Goal: Task Accomplishment & Management: Manage account settings

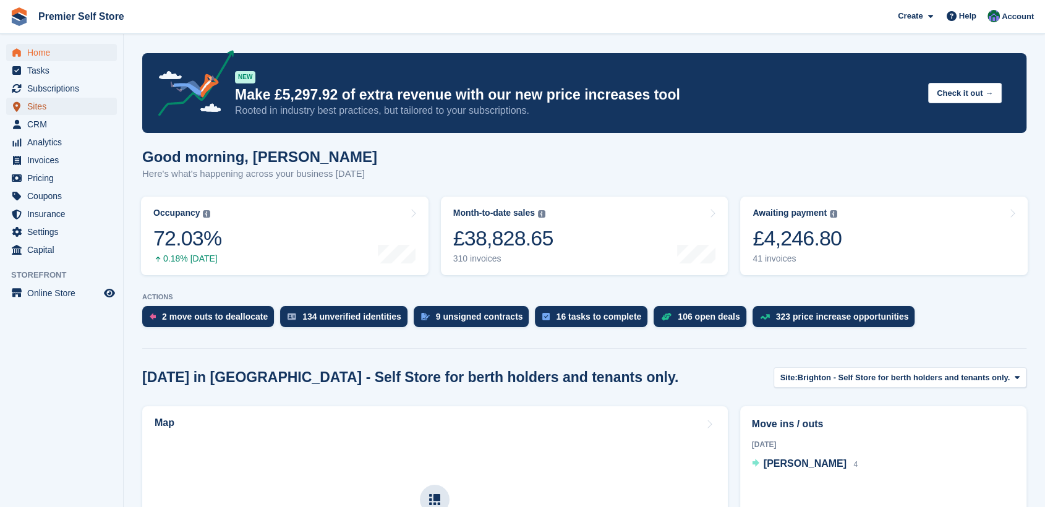
click at [38, 105] on span "Sites" at bounding box center [64, 106] width 74 height 17
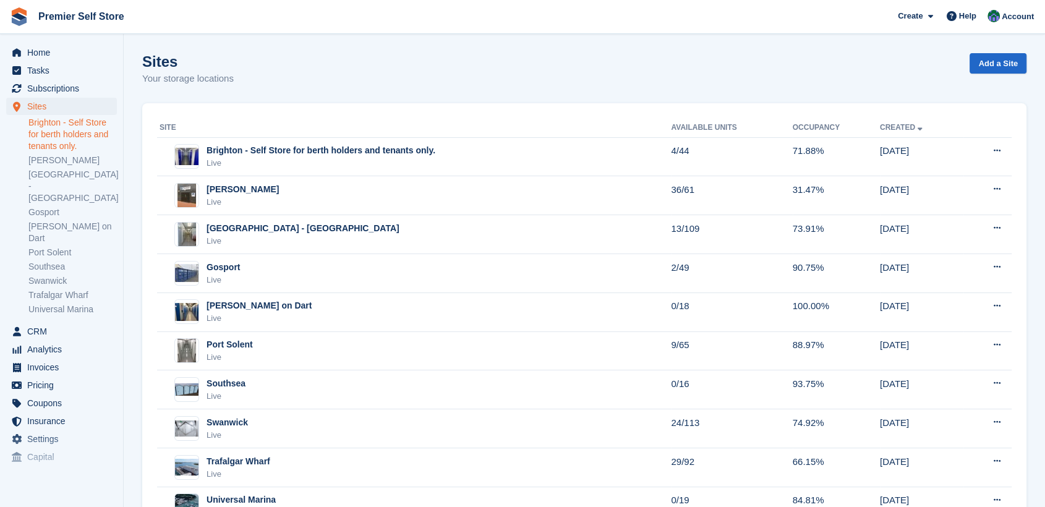
click at [54, 125] on link "Brighton - Self Store for berth holders and tenants only." at bounding box center [72, 134] width 88 height 35
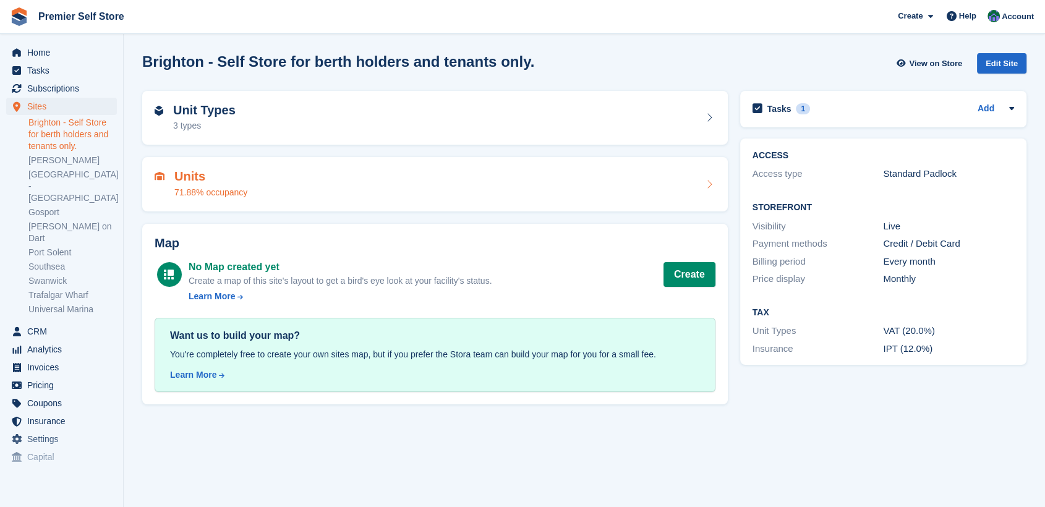
click at [413, 164] on div "Units 71.88% occupancy" at bounding box center [435, 184] width 586 height 54
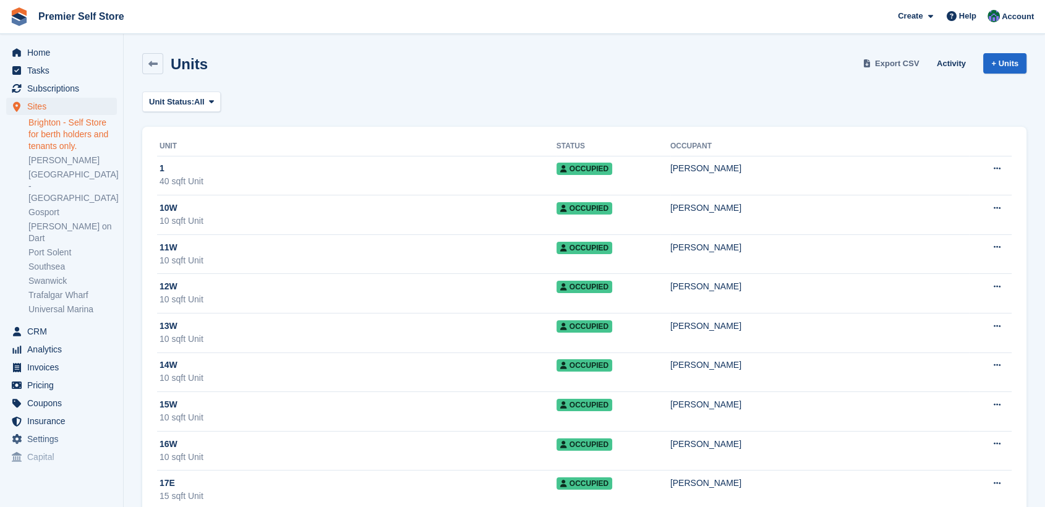
click at [900, 59] on span "Export CSV" at bounding box center [897, 64] width 45 height 12
click at [66, 160] on link "[PERSON_NAME]" at bounding box center [72, 161] width 88 height 12
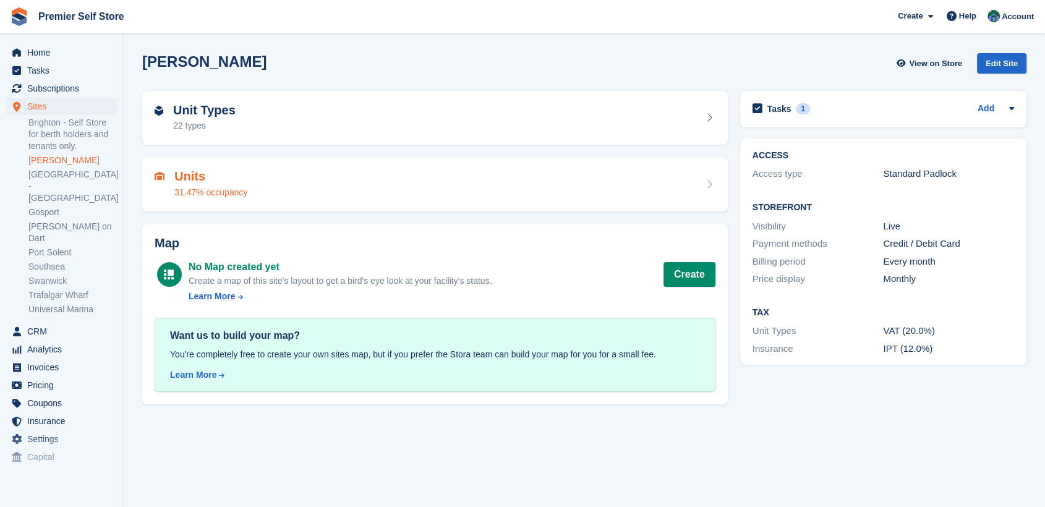
click at [267, 179] on div "Units 31.47% occupancy" at bounding box center [435, 185] width 561 height 30
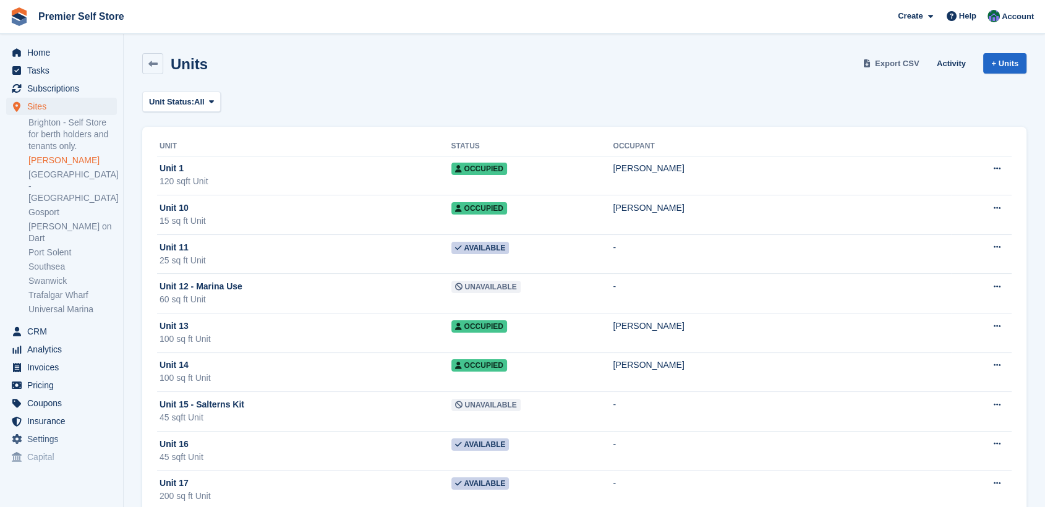
click at [898, 61] on span "Export CSV" at bounding box center [897, 64] width 45 height 12
click at [43, 178] on link "[GEOGRAPHIC_DATA] - [GEOGRAPHIC_DATA]" at bounding box center [72, 186] width 88 height 35
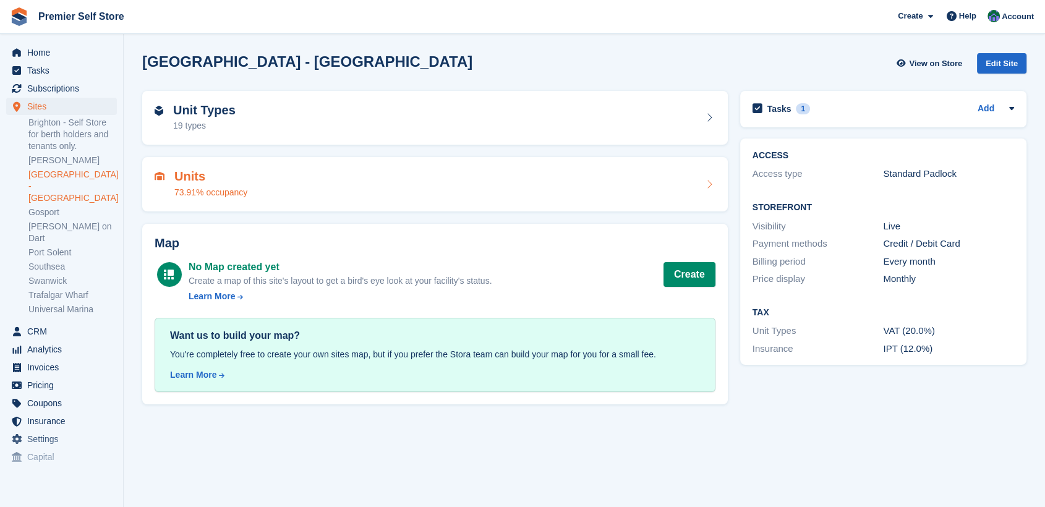
click at [325, 186] on div "Units 73.91% occupancy" at bounding box center [435, 185] width 561 height 30
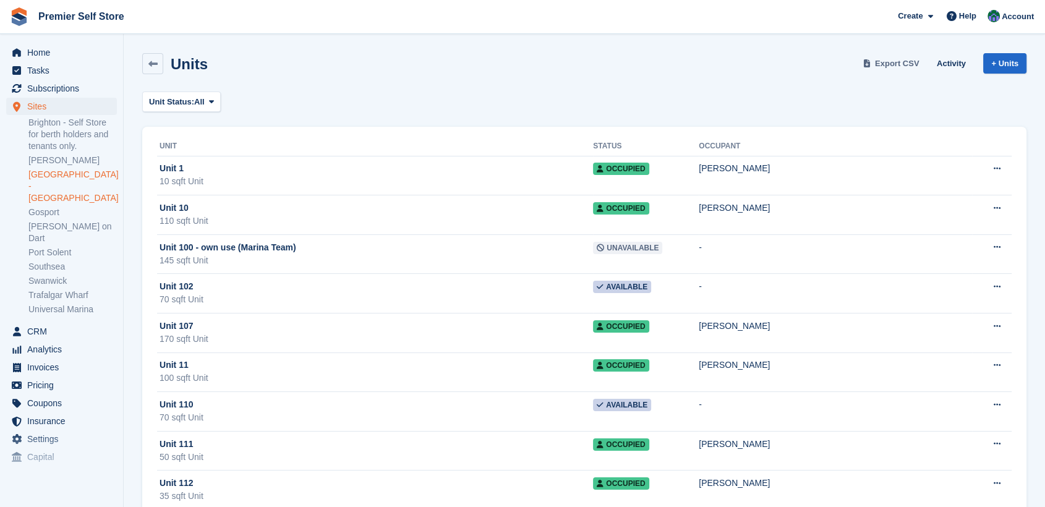
click at [895, 61] on span "Export CSV" at bounding box center [897, 64] width 45 height 12
click at [46, 207] on link "Gosport" at bounding box center [72, 213] width 88 height 12
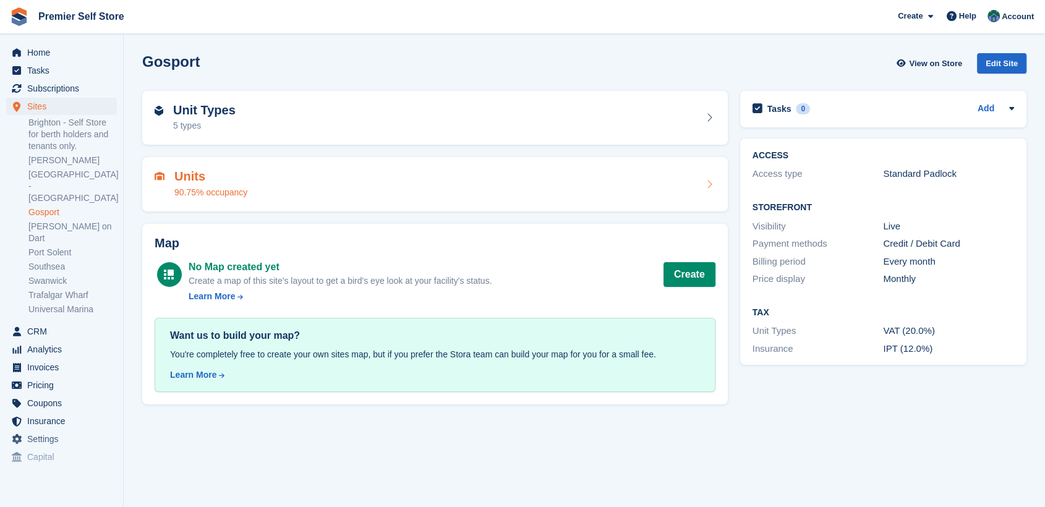
click at [315, 186] on div "Units 90.75% occupancy" at bounding box center [435, 185] width 561 height 30
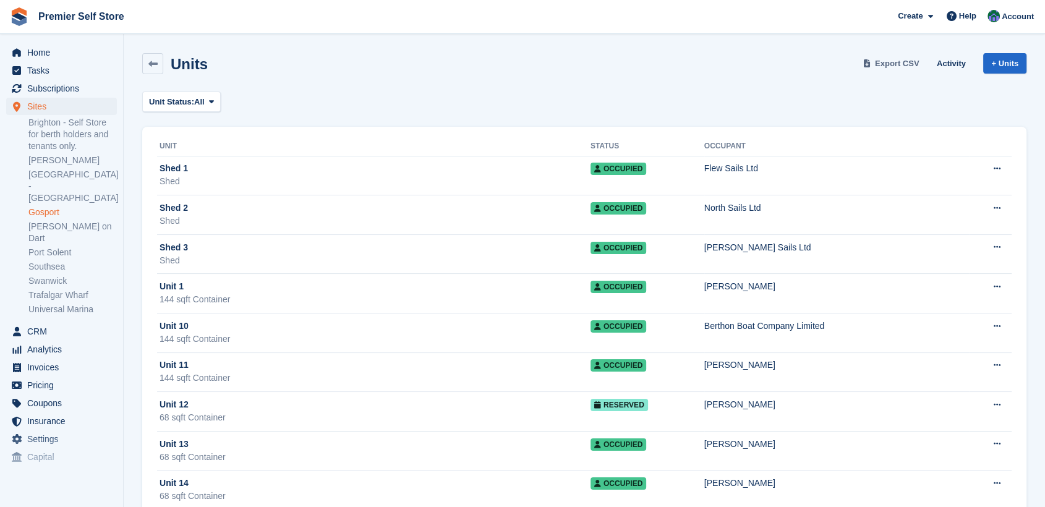
click at [896, 61] on span "Export CSV" at bounding box center [897, 64] width 45 height 12
click at [893, 60] on span "Export CSV" at bounding box center [897, 64] width 45 height 12
click at [47, 247] on link "Port Solent" at bounding box center [72, 253] width 88 height 12
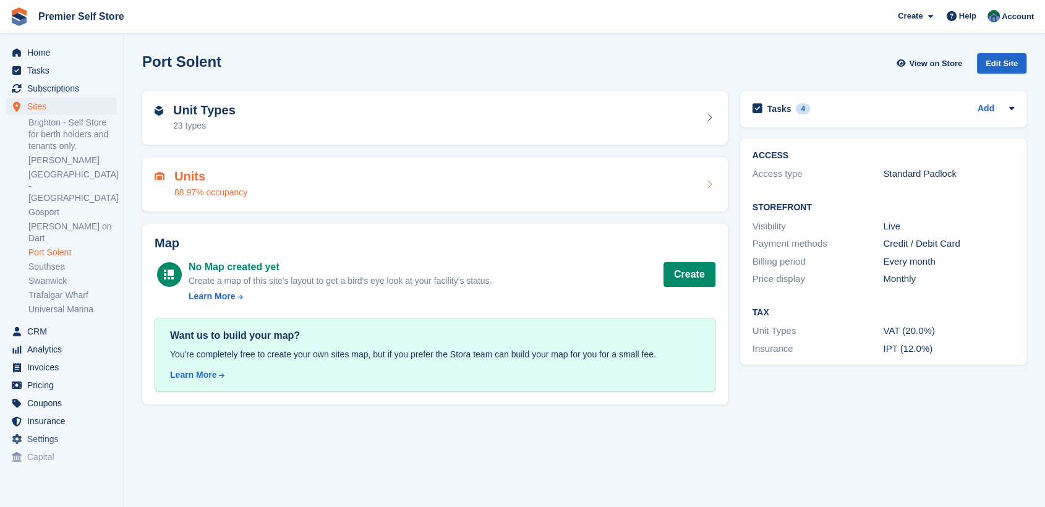
click at [389, 168] on div "Units 88.97% occupancy" at bounding box center [435, 184] width 586 height 54
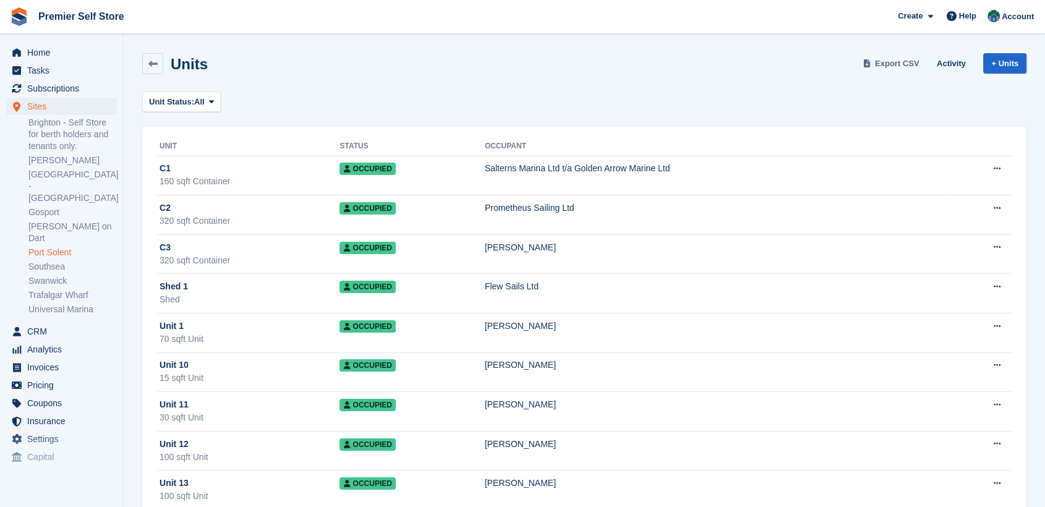
click at [903, 59] on span "Export CSV" at bounding box center [897, 64] width 45 height 12
click at [45, 261] on link "Southsea" at bounding box center [72, 267] width 88 height 12
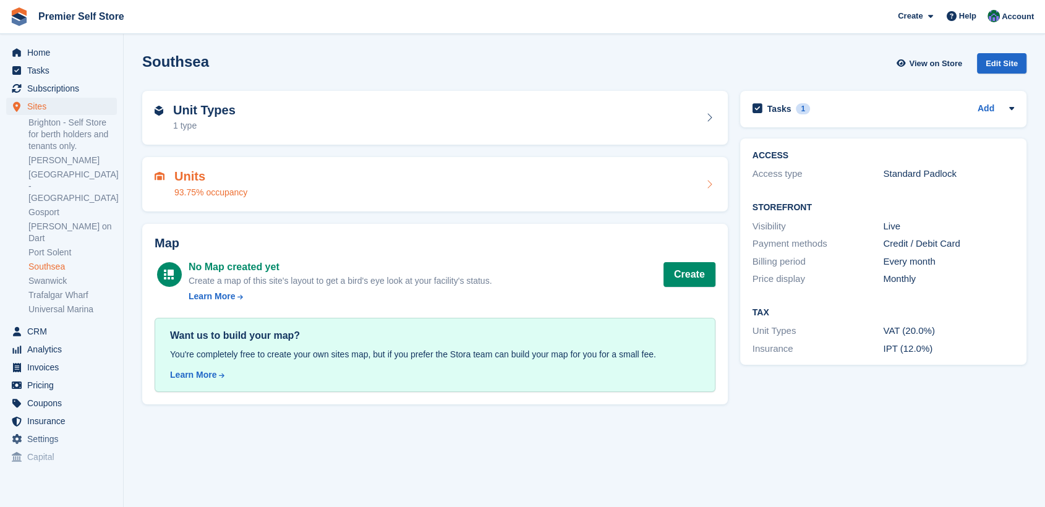
click at [287, 194] on div "Units 93.75% occupancy" at bounding box center [435, 185] width 561 height 30
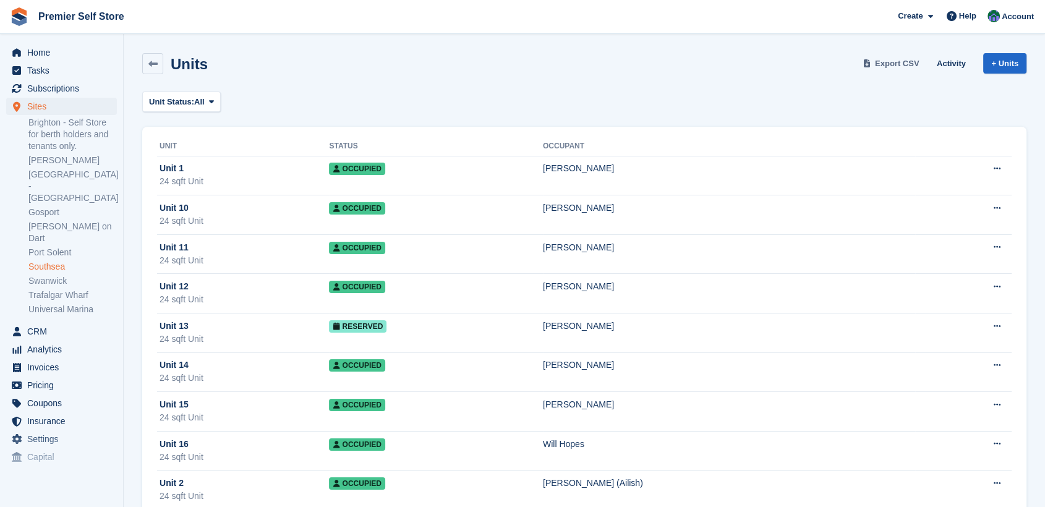
click at [899, 61] on span "Export CSV" at bounding box center [897, 64] width 45 height 12
click at [887, 60] on span "Export CSV" at bounding box center [897, 64] width 45 height 12
click at [641, 69] on div "Units Export CSV Activity + Units" at bounding box center [584, 63] width 885 height 21
click at [46, 275] on link "Swanwick" at bounding box center [72, 281] width 88 height 12
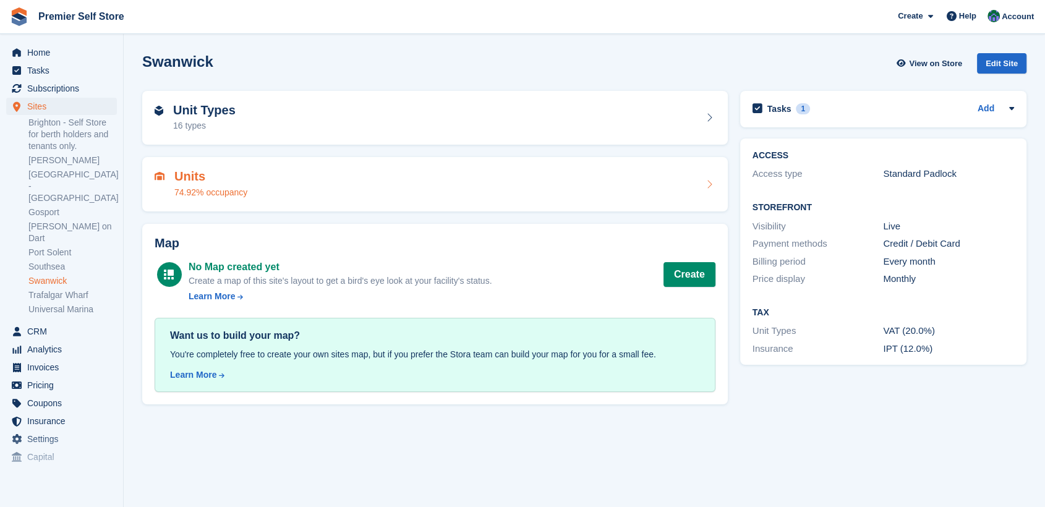
click at [382, 171] on div "Units 74.92% occupancy" at bounding box center [435, 185] width 561 height 30
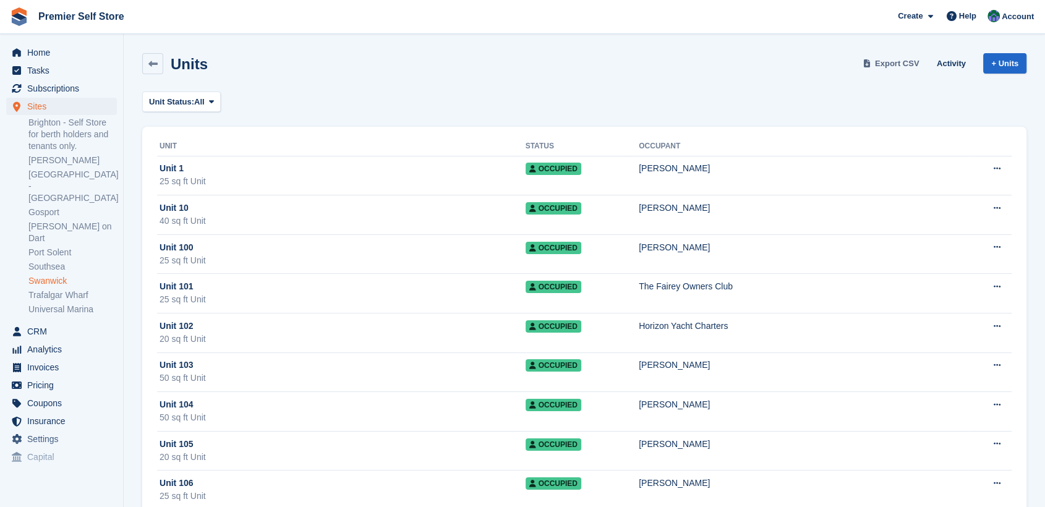
click at [891, 59] on span "Export CSV" at bounding box center [897, 64] width 45 height 12
click at [67, 290] on link "Trafalgar Wharf" at bounding box center [72, 296] width 88 height 12
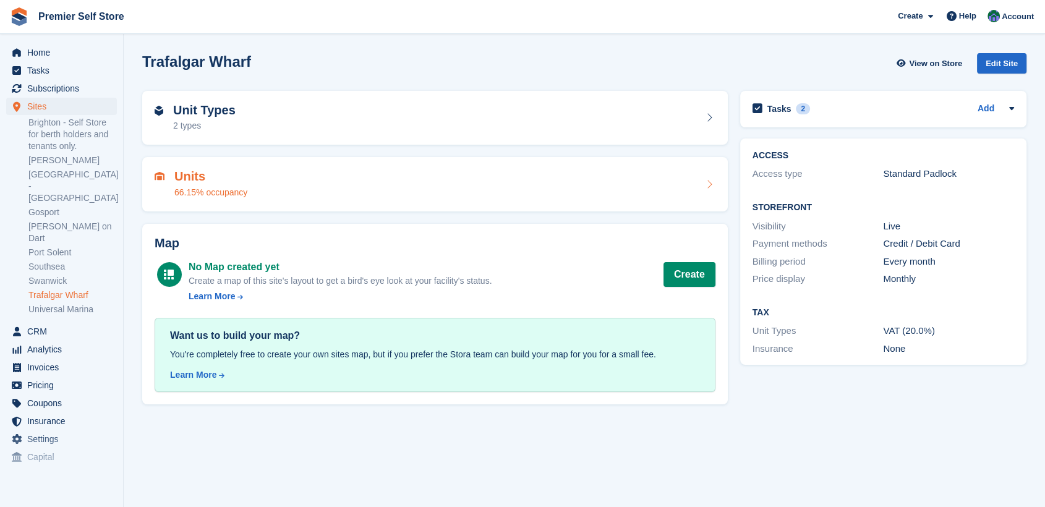
click at [404, 187] on div "Units 66.15% occupancy" at bounding box center [435, 185] width 561 height 30
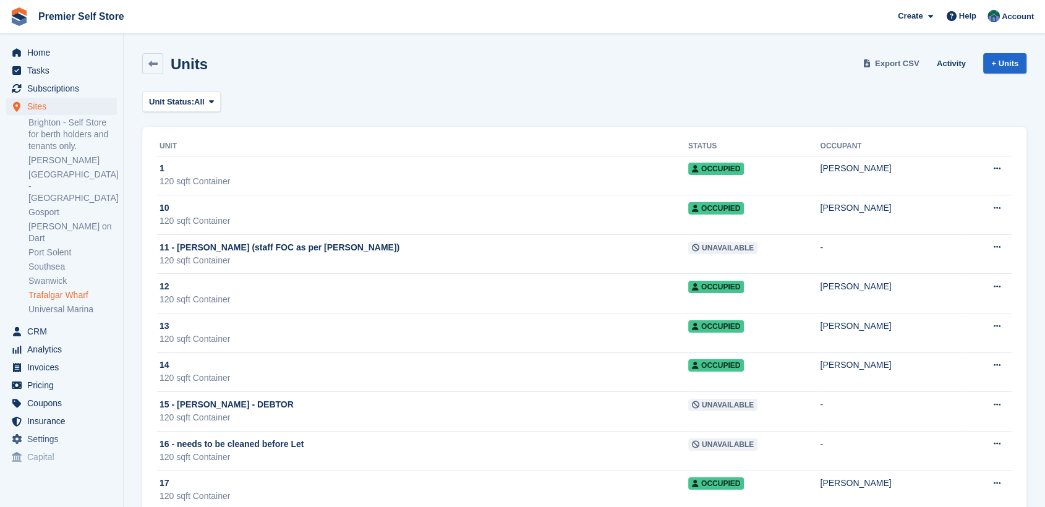
click at [903, 58] on span "Export CSV" at bounding box center [897, 64] width 45 height 12
click at [38, 359] on span "Invoices" at bounding box center [64, 367] width 74 height 17
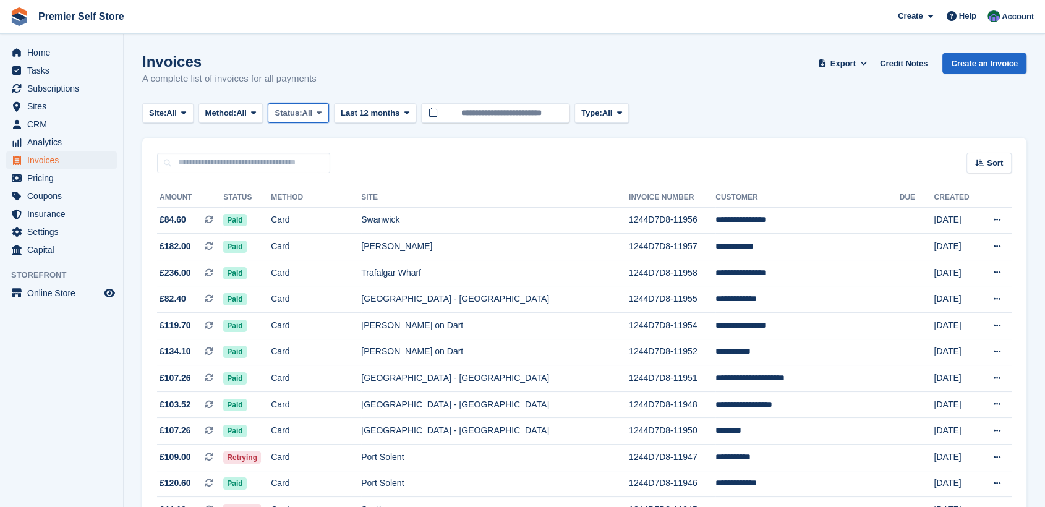
click at [324, 111] on span at bounding box center [319, 113] width 10 height 10
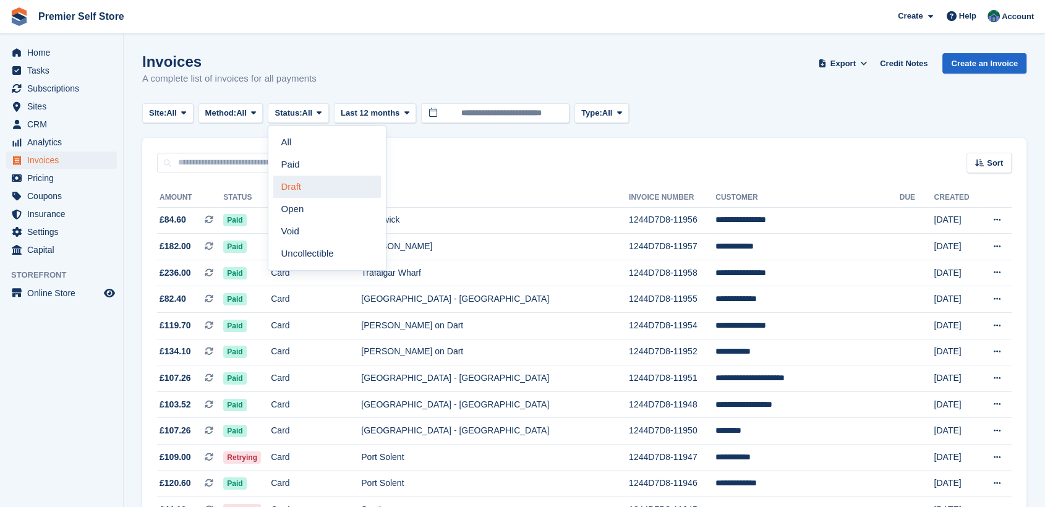
click at [302, 186] on link "Draft" at bounding box center [327, 187] width 108 height 22
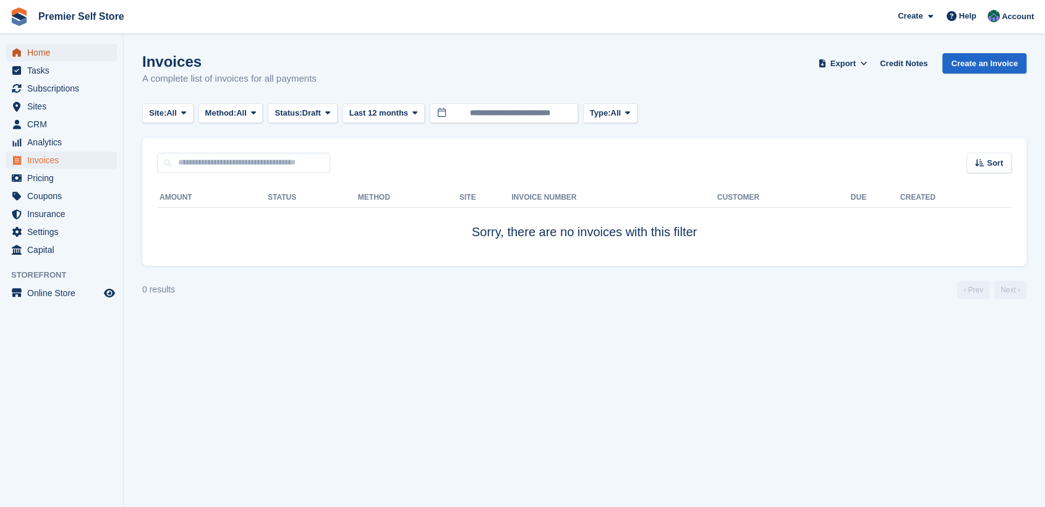
click at [32, 56] on span "Home" at bounding box center [64, 52] width 74 height 17
